Goal: Task Accomplishment & Management: Manage account settings

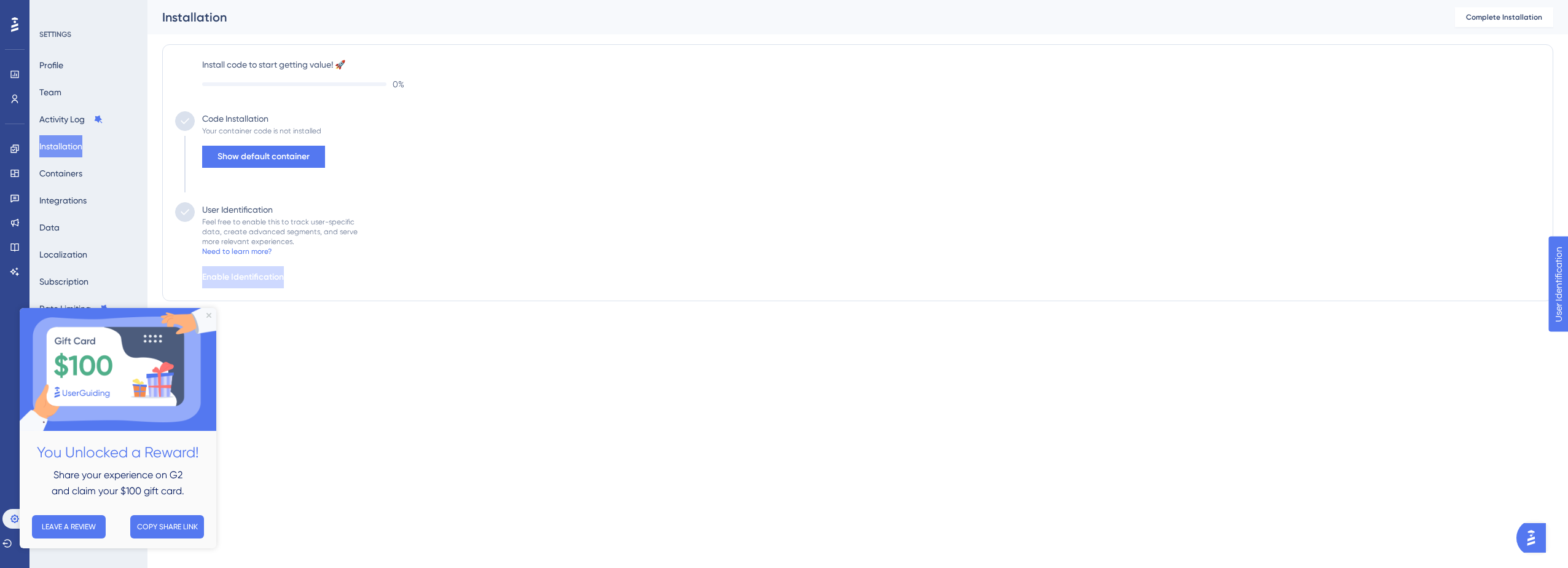
click at [359, 343] on div "Performance Users Engagement Widgets Feedback Product Updates Knowledge Base AI…" at bounding box center [784, 175] width 1568 height 351
click at [101, 68] on div "Profile Team Activity Log Installation Containers Integrations Data Localizatio…" at bounding box center [89, 200] width 99 height 292
click at [59, 67] on button "Profile" at bounding box center [51, 65] width 24 height 23
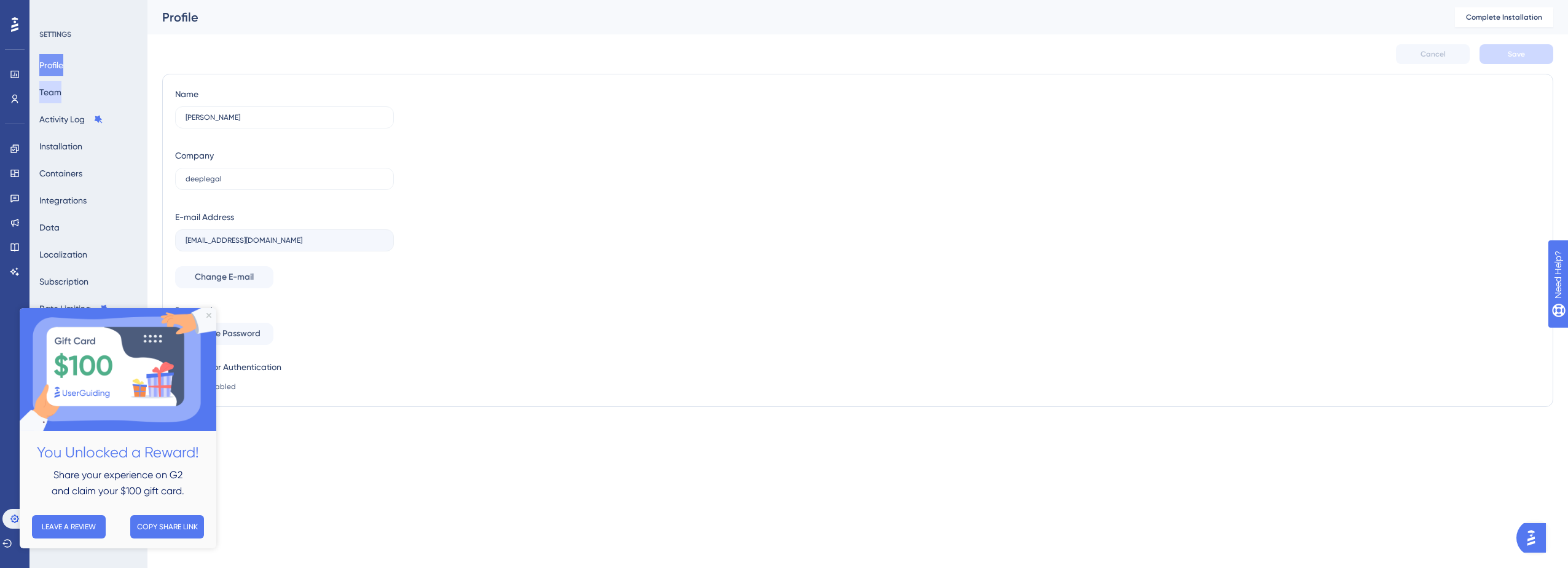
click at [61, 92] on button "Team" at bounding box center [50, 92] width 23 height 23
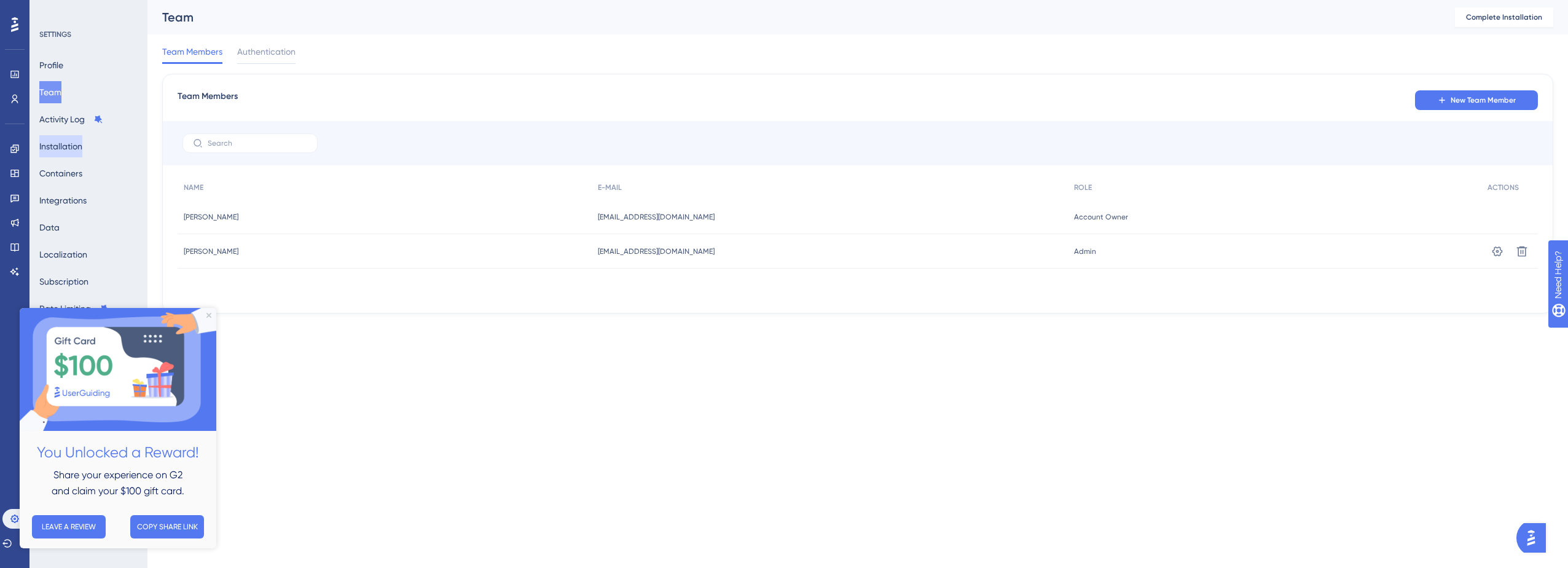
click at [72, 143] on button "Installation" at bounding box center [61, 146] width 43 height 23
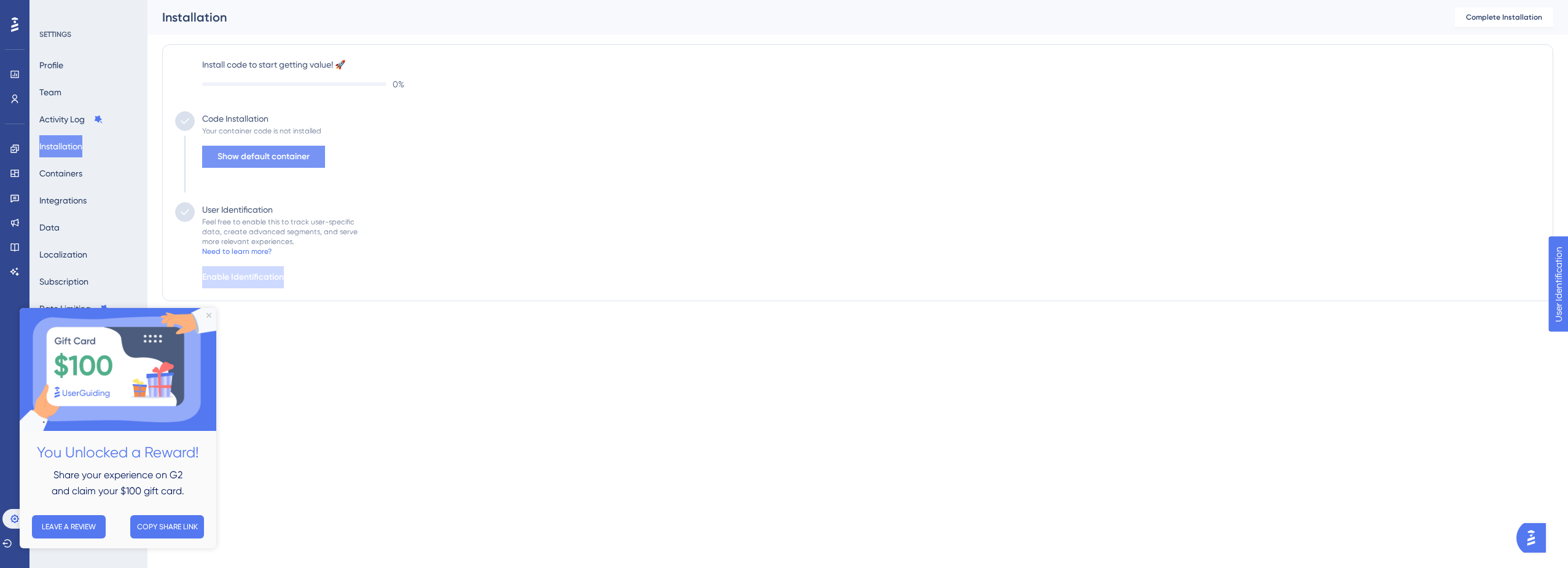
click at [268, 160] on span "Show default container" at bounding box center [263, 157] width 92 height 14
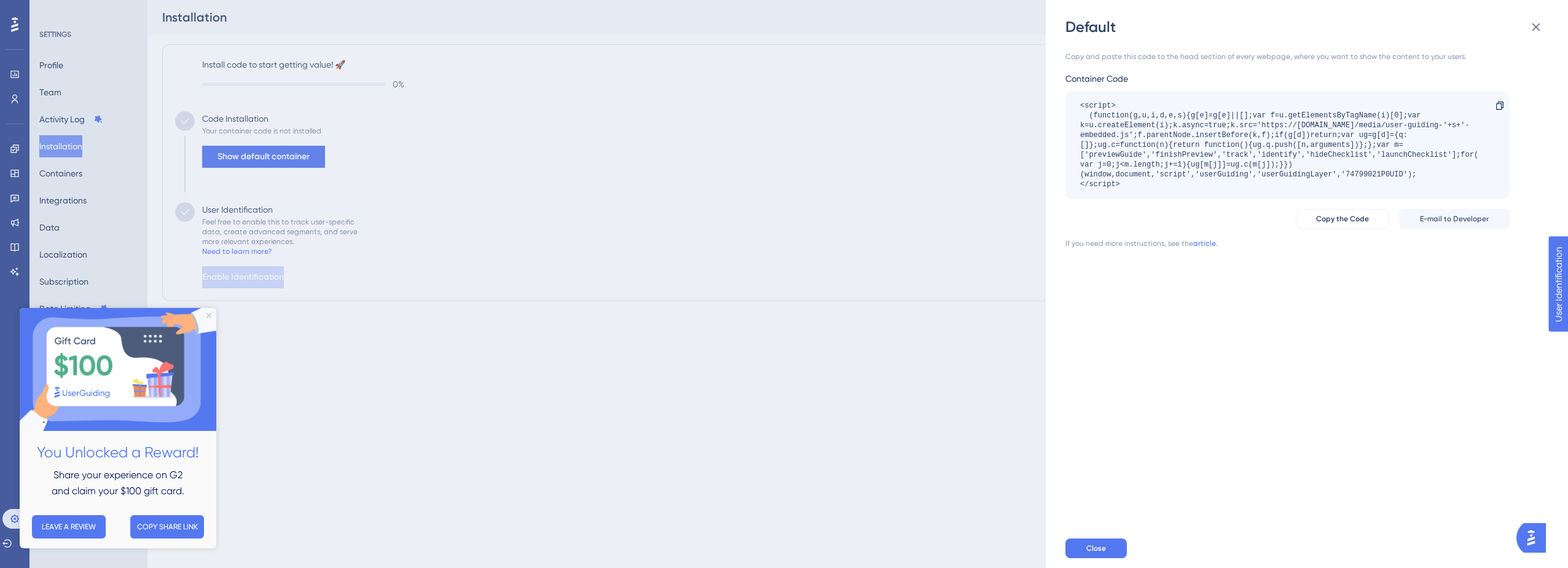
click at [634, 221] on div "Default Copy and paste this code to the head section of every webpage, where yo…" at bounding box center [784, 284] width 1568 height 568
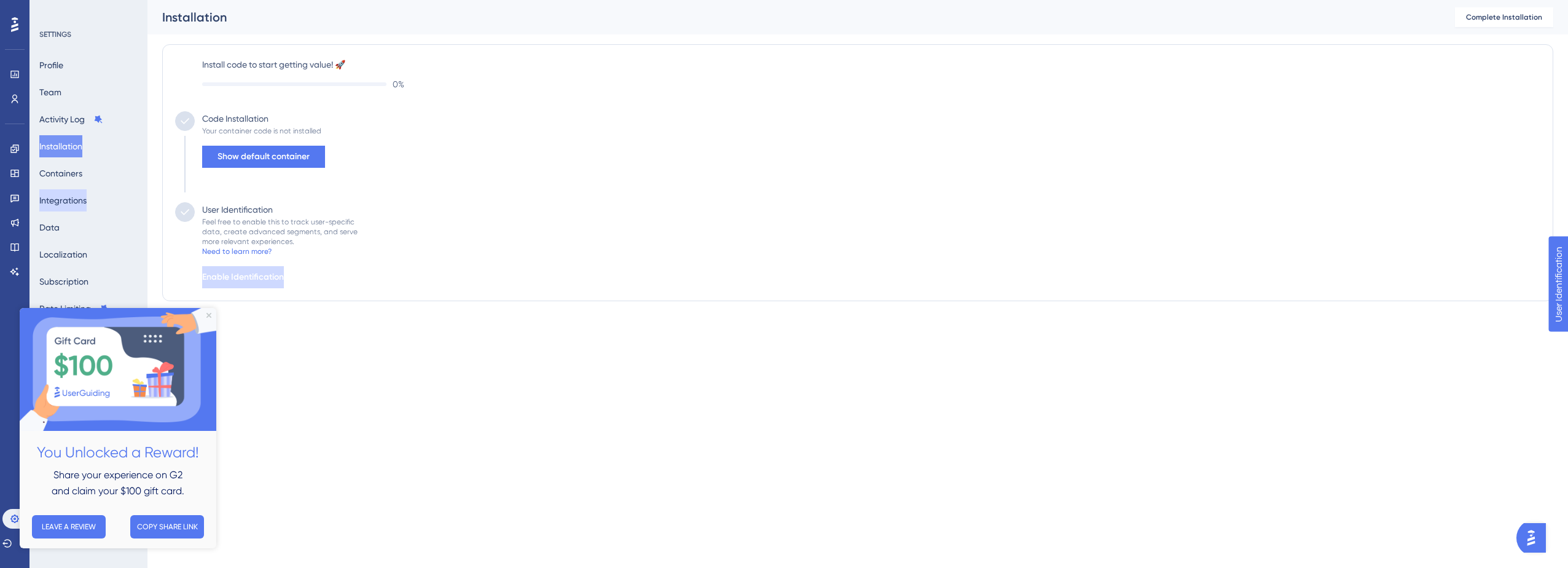
click at [72, 198] on button "Integrations" at bounding box center [63, 200] width 47 height 23
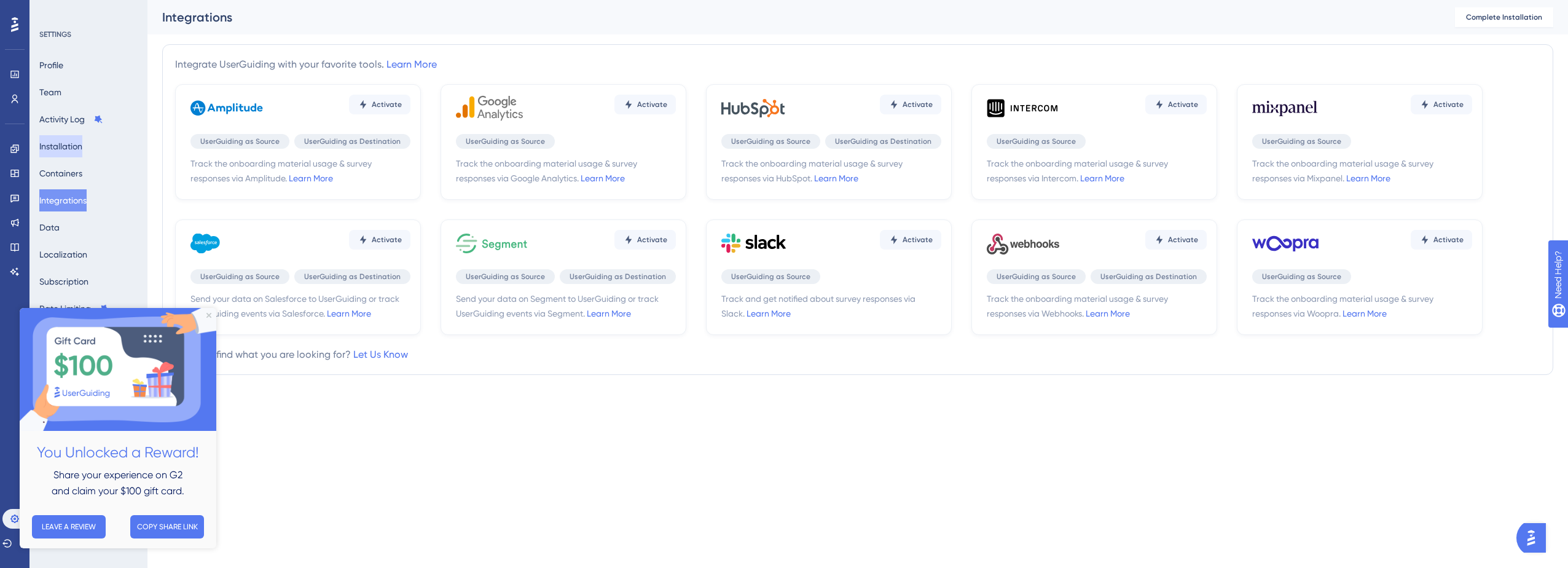
click at [78, 148] on button "Installation" at bounding box center [61, 146] width 43 height 23
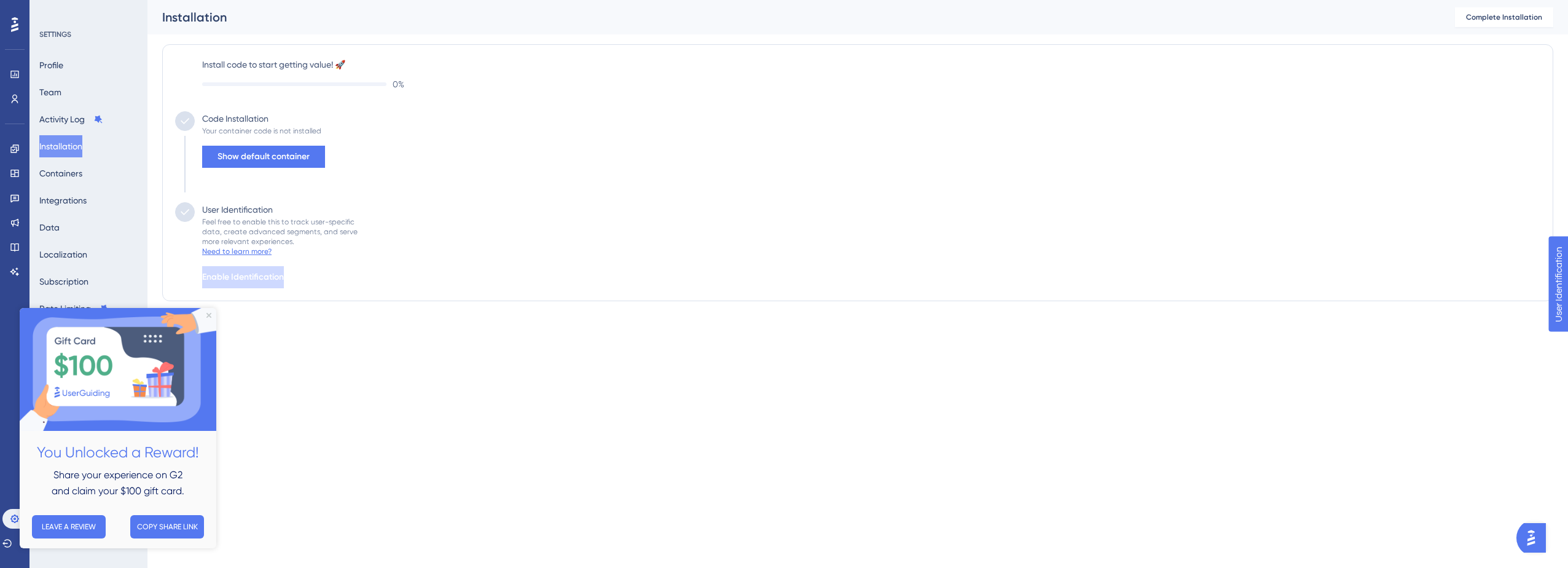
click at [246, 252] on div "Need to learn more?" at bounding box center [236, 251] width 69 height 10
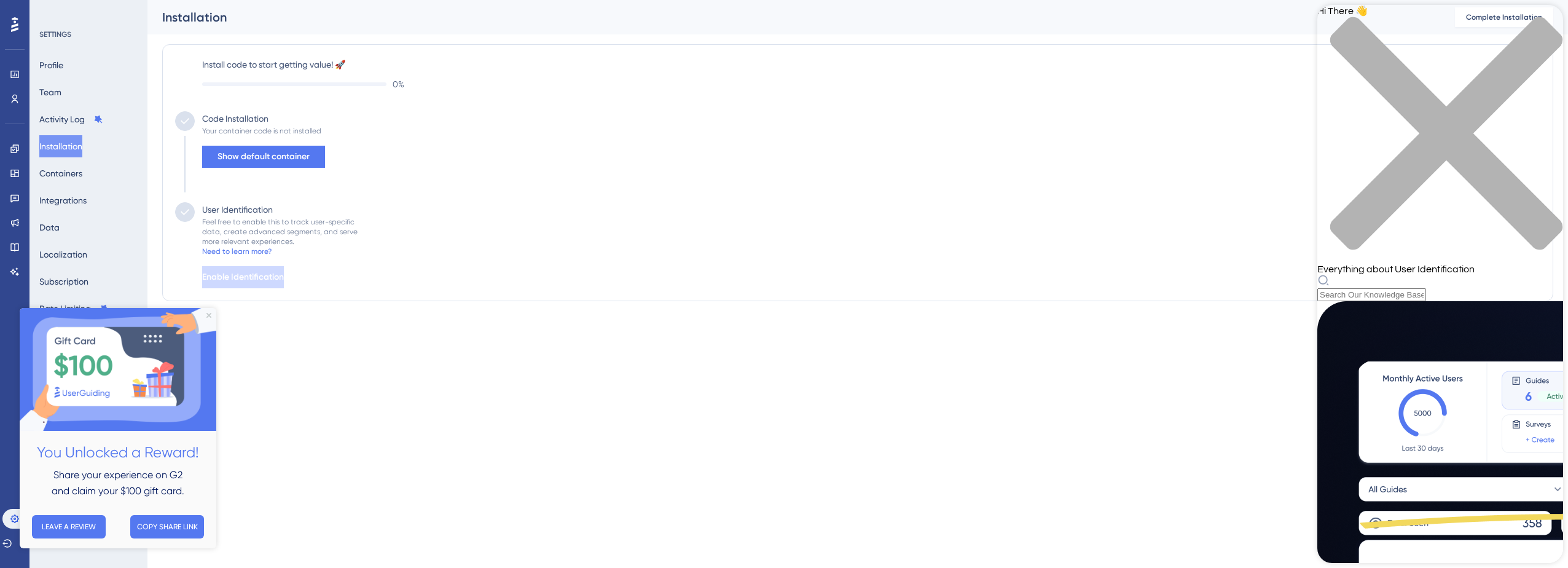
click at [68, 197] on button "Integrations" at bounding box center [63, 200] width 47 height 23
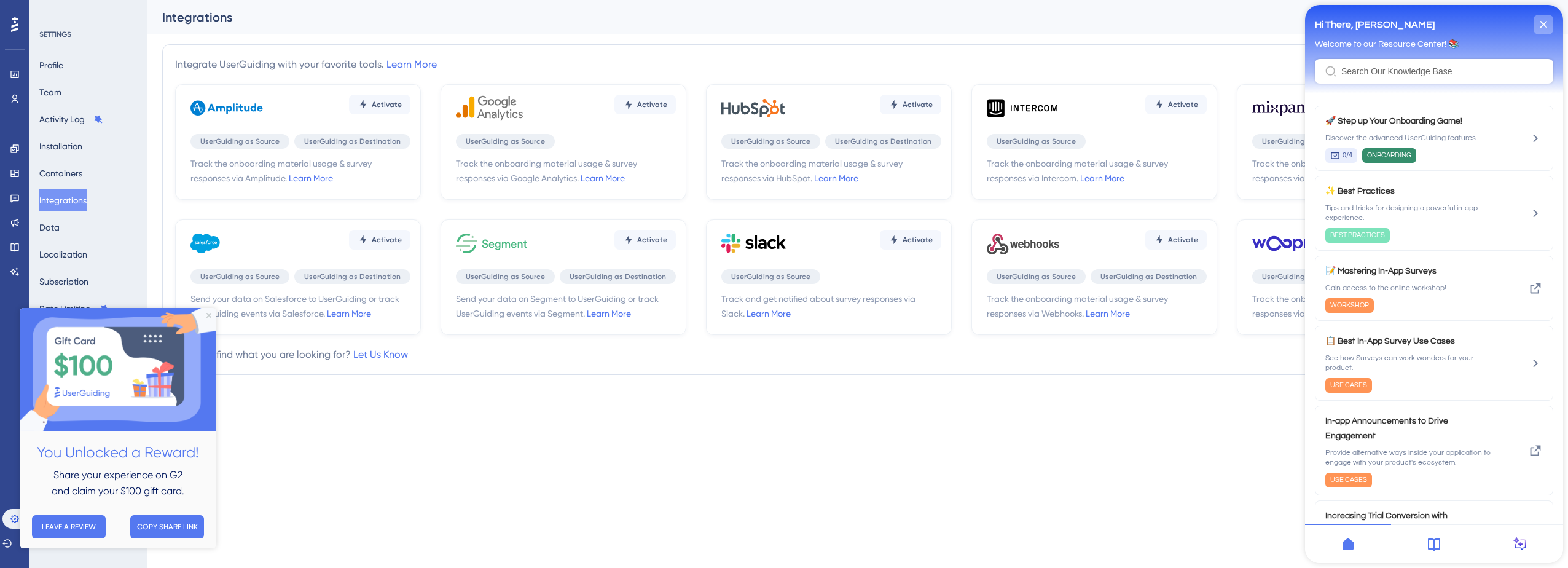
click at [1539, 23] on icon "close resource center" at bounding box center [1543, 24] width 7 height 7
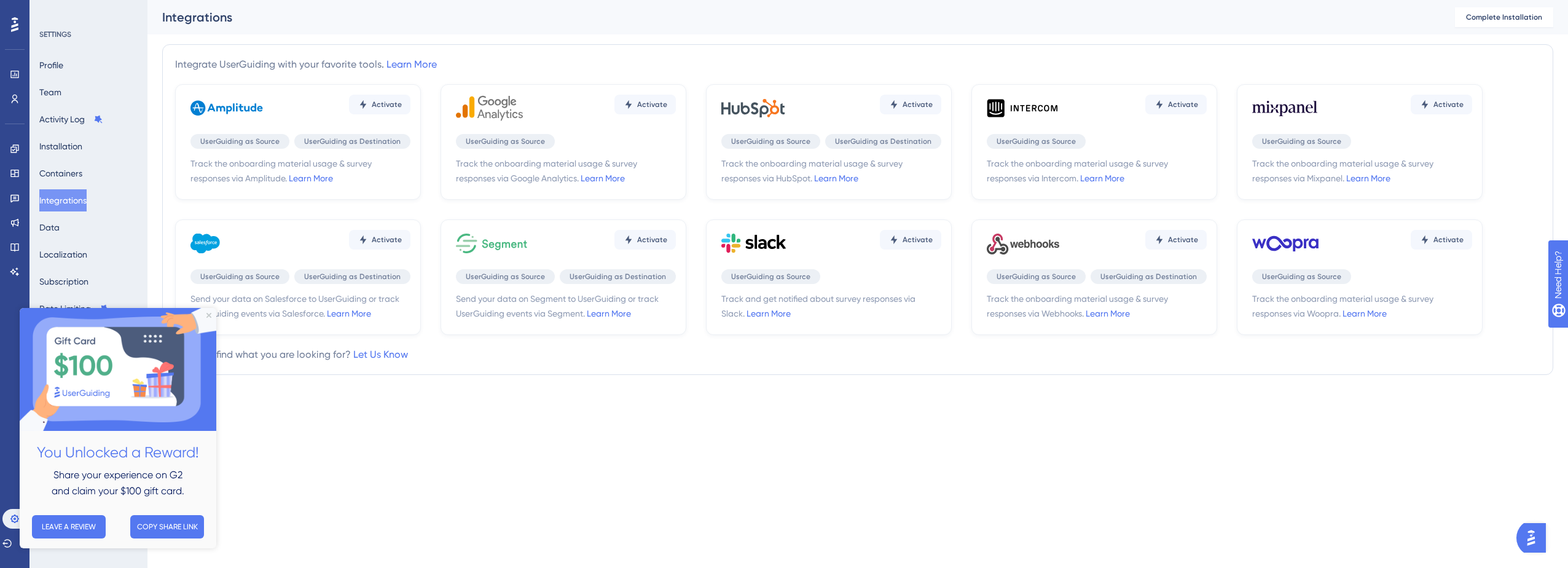
click at [628, 56] on div "Integrate UserGuiding with your favorite tools. Learn More Activate UserGuiding…" at bounding box center [857, 209] width 1390 height 331
click at [517, 143] on span "UserGuiding as Source" at bounding box center [506, 141] width 79 height 10
click at [672, 400] on div "Performance Users Engagement Widgets Feedback Product Updates Knowledge Base AI…" at bounding box center [858, 202] width 1420 height 405
click at [68, 144] on button "Installation" at bounding box center [61, 146] width 43 height 23
